Goal: Find specific page/section: Find specific page/section

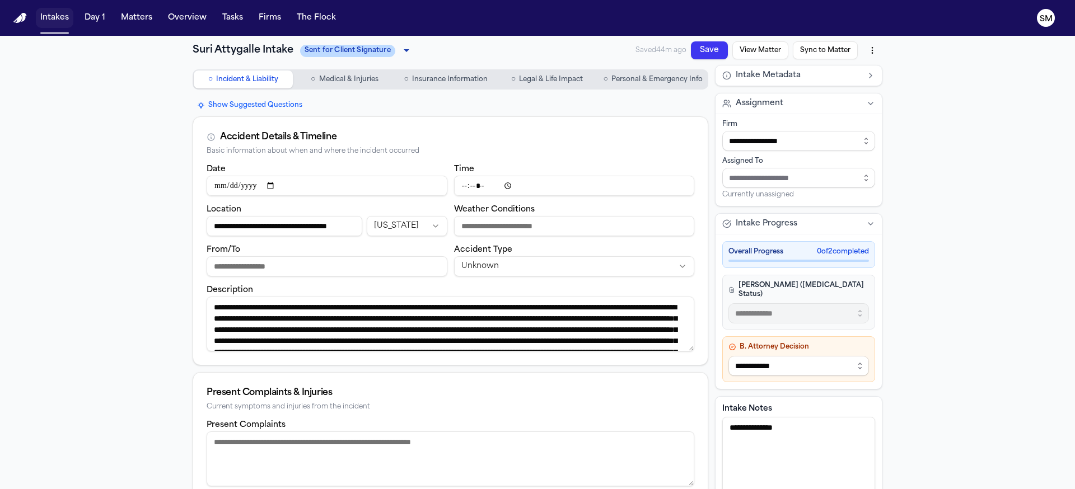
click at [51, 17] on button "Intakes" at bounding box center [55, 18] width 38 height 20
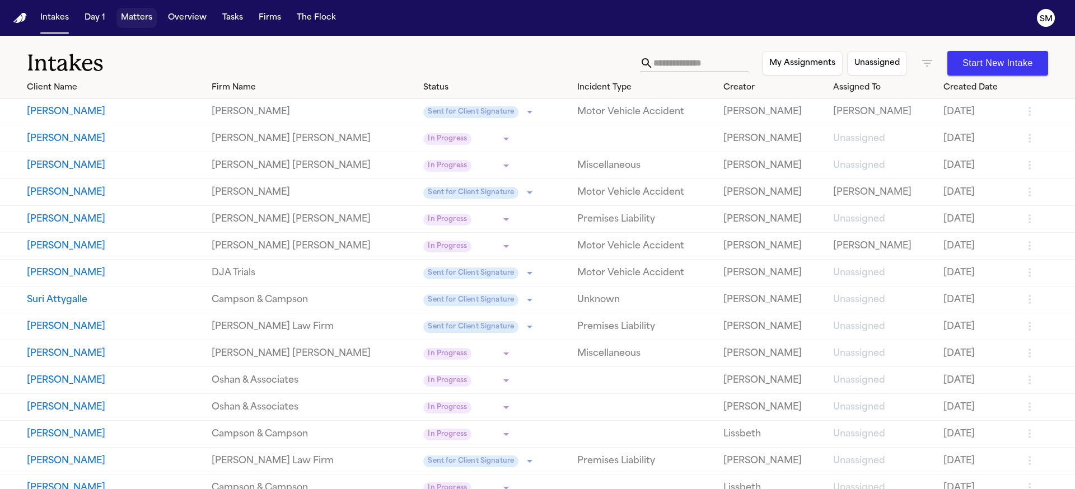
click at [134, 26] on button "Matters" at bounding box center [136, 18] width 40 height 20
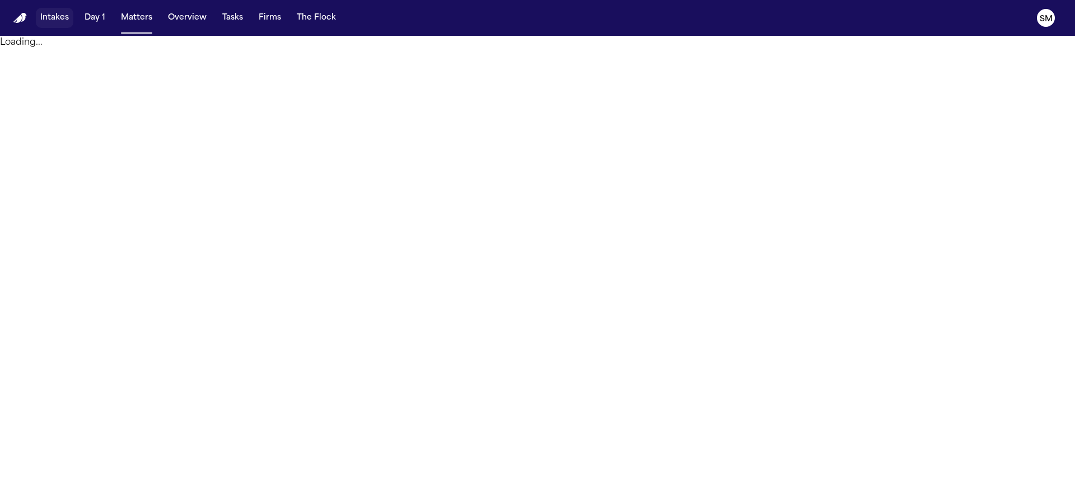
click at [58, 21] on button "Intakes" at bounding box center [55, 18] width 38 height 20
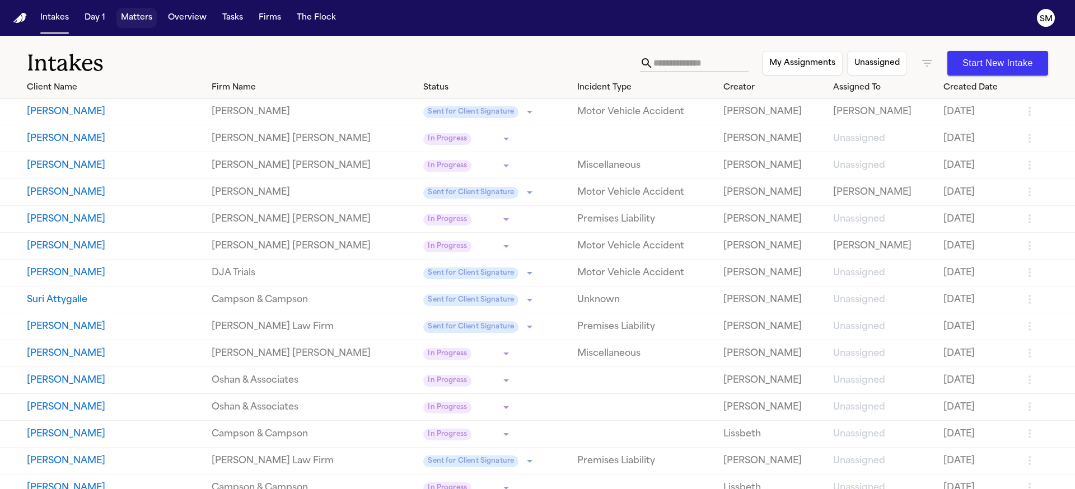
click at [140, 20] on button "Matters" at bounding box center [136, 18] width 40 height 20
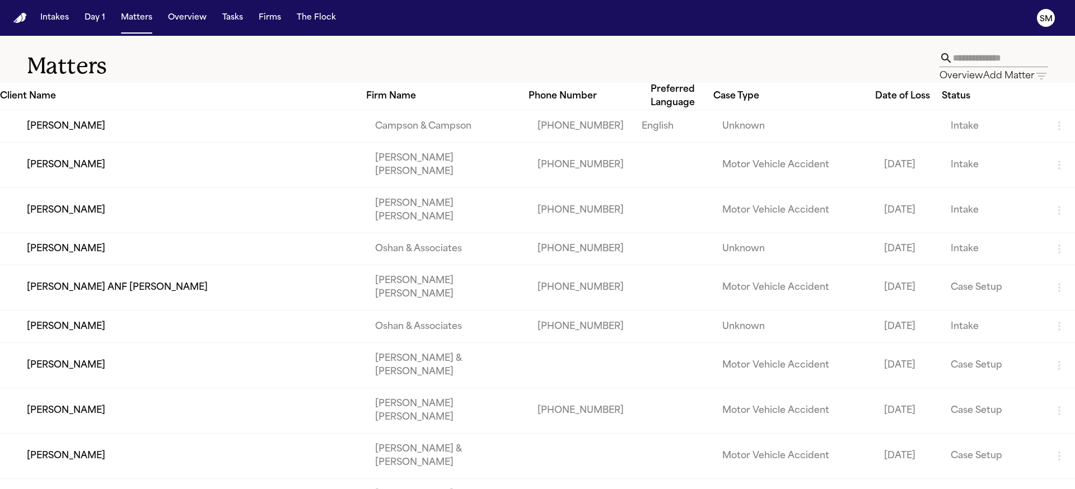
click at [953, 59] on input "text" at bounding box center [1000, 58] width 95 height 18
click at [1034, 69] on icon "button" at bounding box center [1040, 75] width 13 height 13
click at [418, 63] on div at bounding box center [537, 244] width 1075 height 489
click at [1036, 73] on icon "button" at bounding box center [1041, 76] width 10 height 7
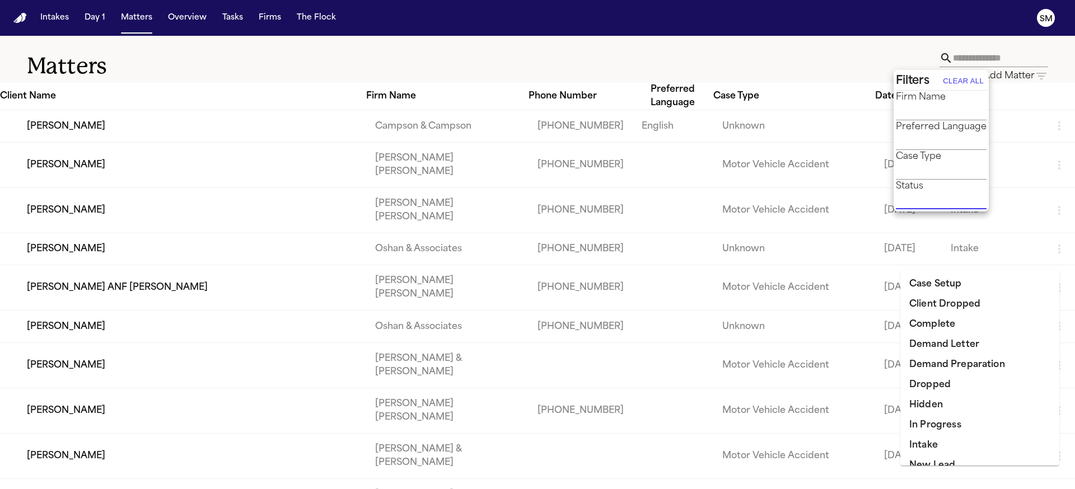
click at [942, 209] on input "text" at bounding box center [933, 201] width 74 height 16
drag, startPoint x: 932, startPoint y: 444, endPoint x: 924, endPoint y: 432, distance: 14.6
click at [932, 443] on li "Intake" at bounding box center [979, 446] width 159 height 20
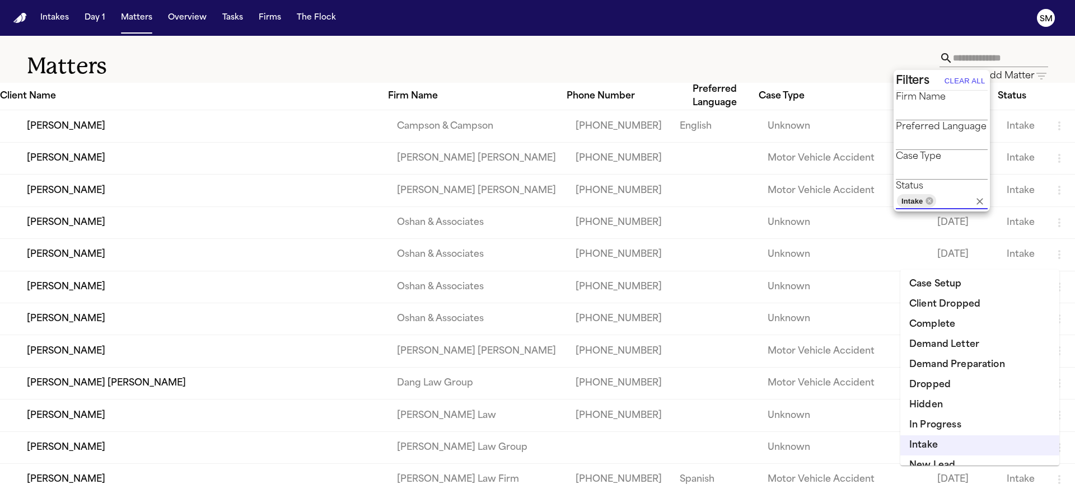
click at [299, 63] on div at bounding box center [537, 244] width 1075 height 489
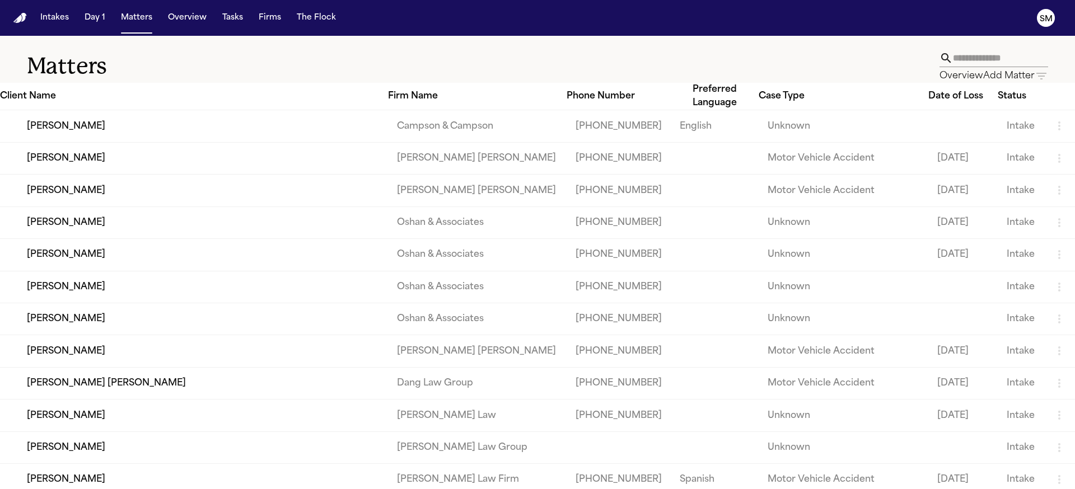
click at [278, 135] on td "[PERSON_NAME]" at bounding box center [194, 126] width 388 height 32
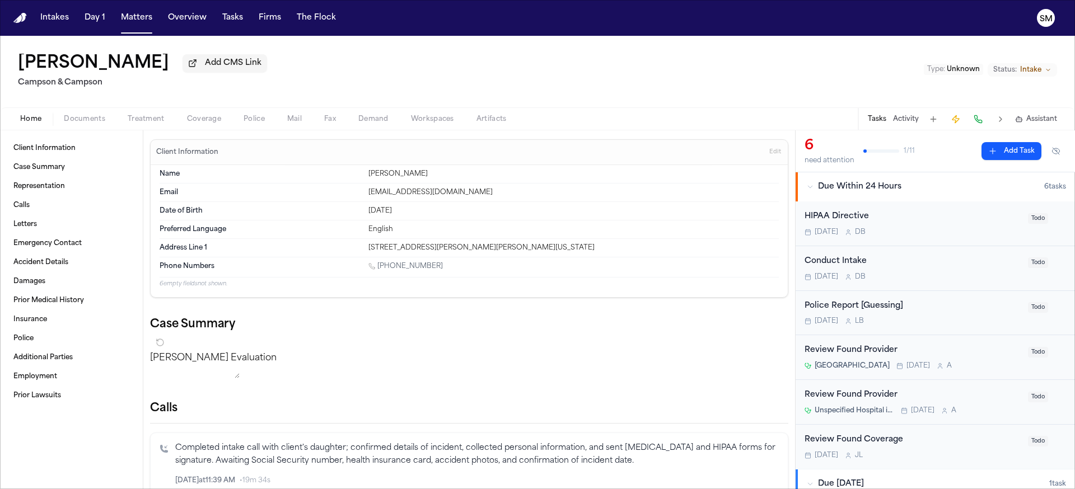
click at [547, 71] on div "Eshrak Alhadabi Add CMS Link Campson & Campson Type : Unknown Status: Intake" at bounding box center [537, 72] width 1075 height 72
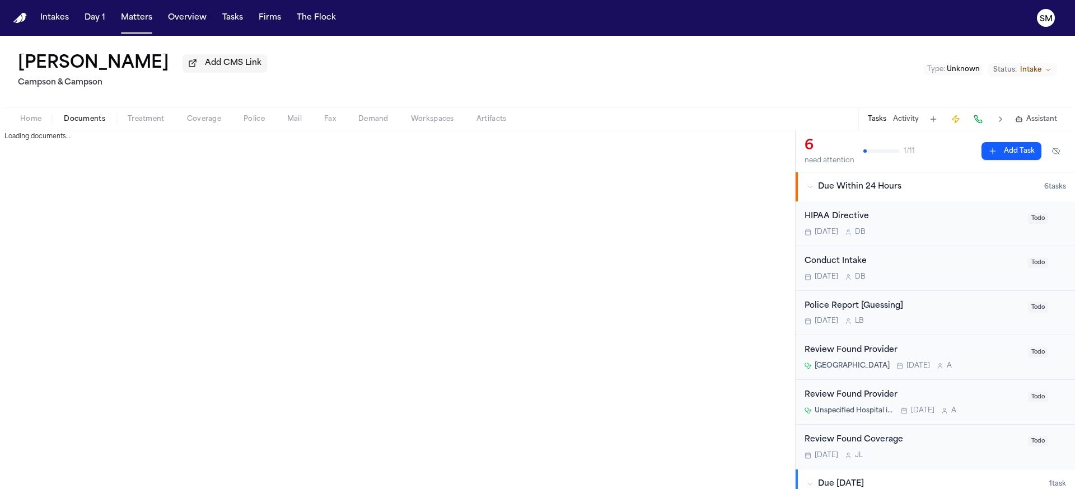
click at [86, 124] on span "Documents" at bounding box center [84, 119] width 41 height 9
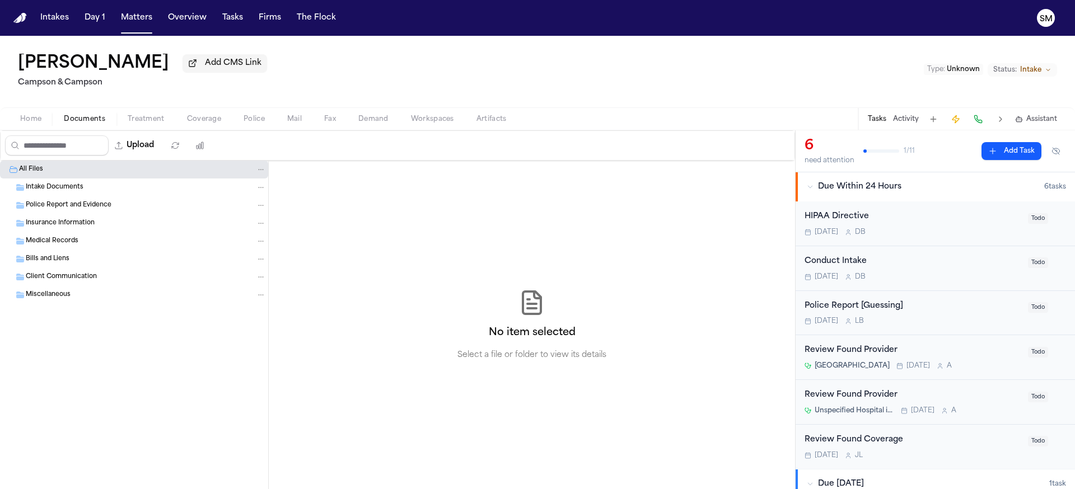
click at [32, 119] on span "Home" at bounding box center [30, 119] width 21 height 9
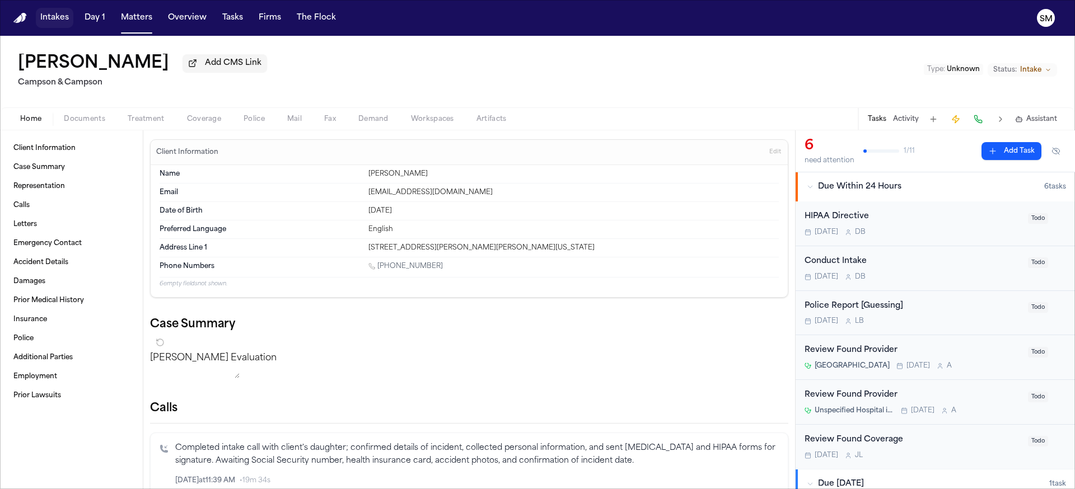
click at [53, 20] on button "Intakes" at bounding box center [55, 18] width 38 height 20
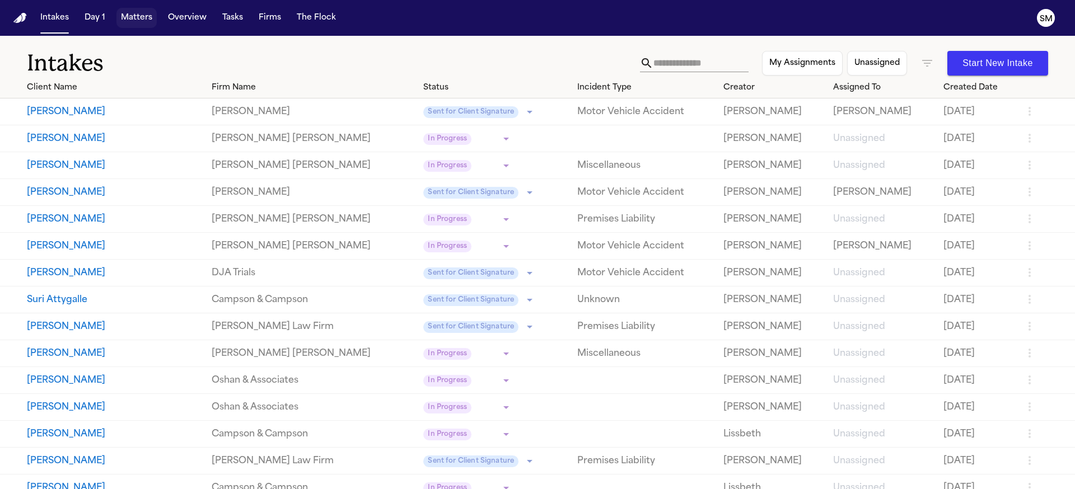
click at [136, 21] on button "Matters" at bounding box center [136, 18] width 40 height 20
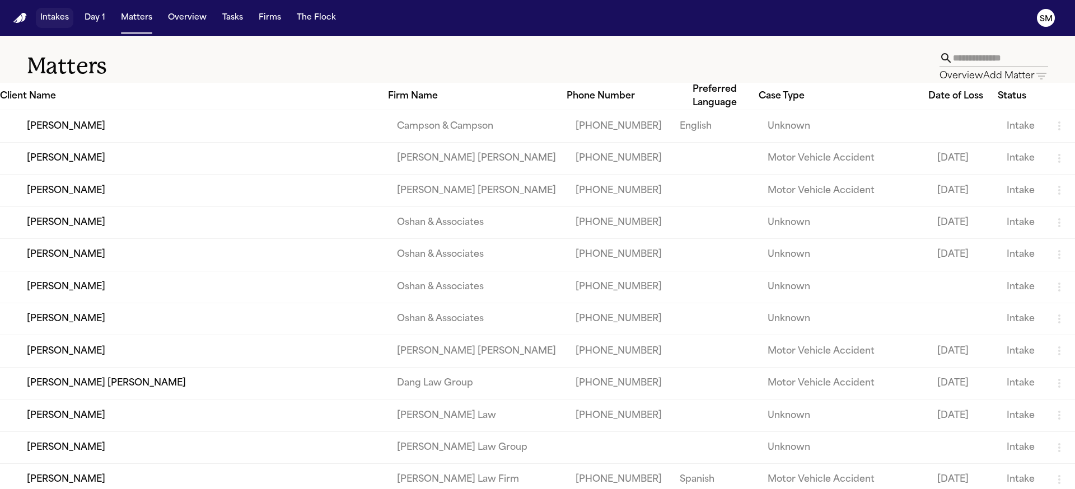
click at [53, 17] on button "Intakes" at bounding box center [55, 18] width 38 height 20
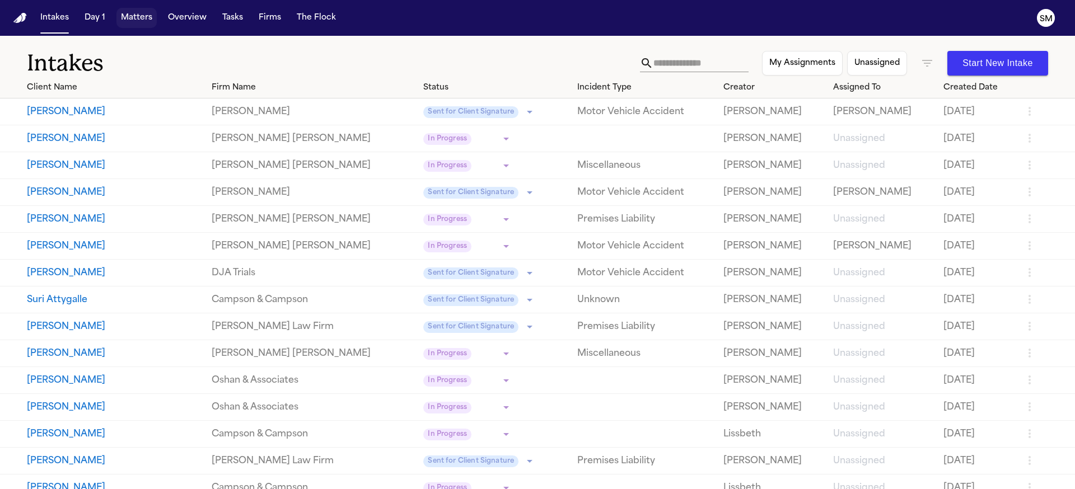
click at [140, 18] on button "Matters" at bounding box center [136, 18] width 40 height 20
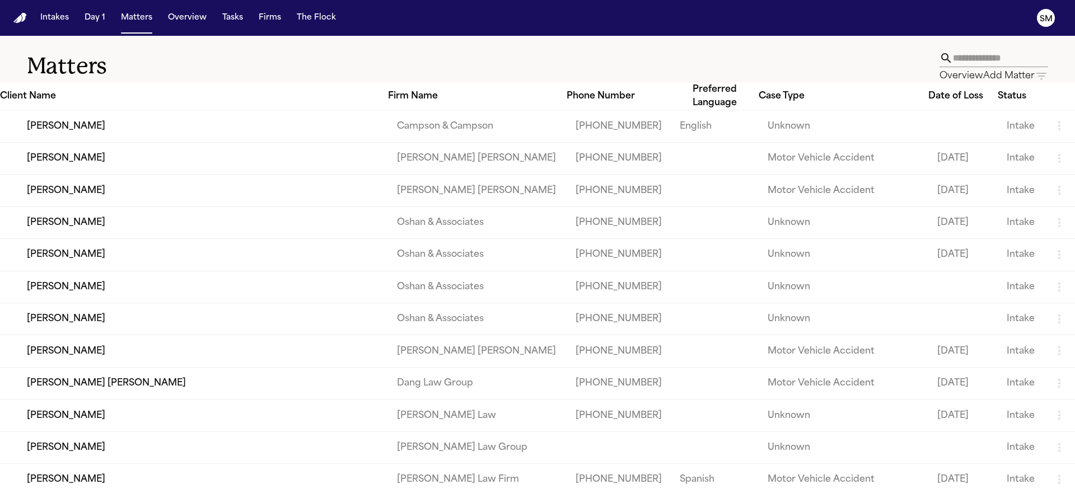
click at [48, 127] on td "[PERSON_NAME]" at bounding box center [194, 126] width 388 height 32
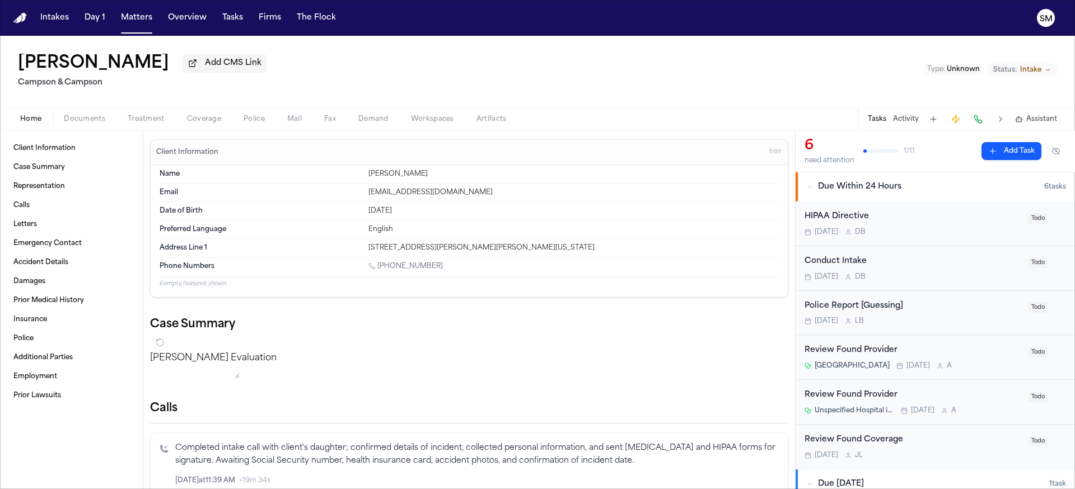
click at [675, 57] on div "Eshrak Alhadabi Add CMS Link Campson & Campson Type : Unknown Status: Intake" at bounding box center [537, 72] width 1075 height 72
